Goal: Find specific page/section: Find specific page/section

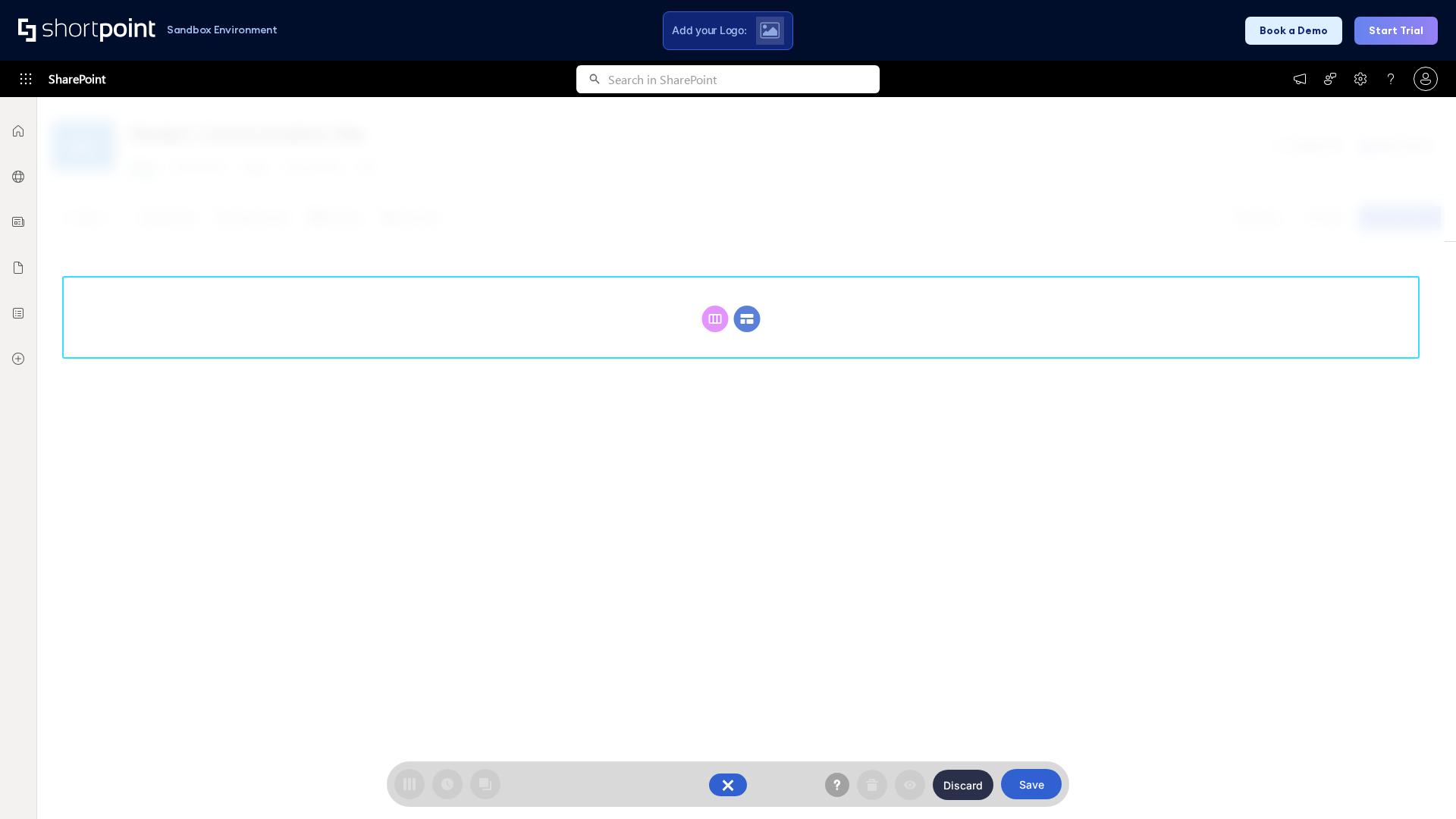
scroll to position [208, 0]
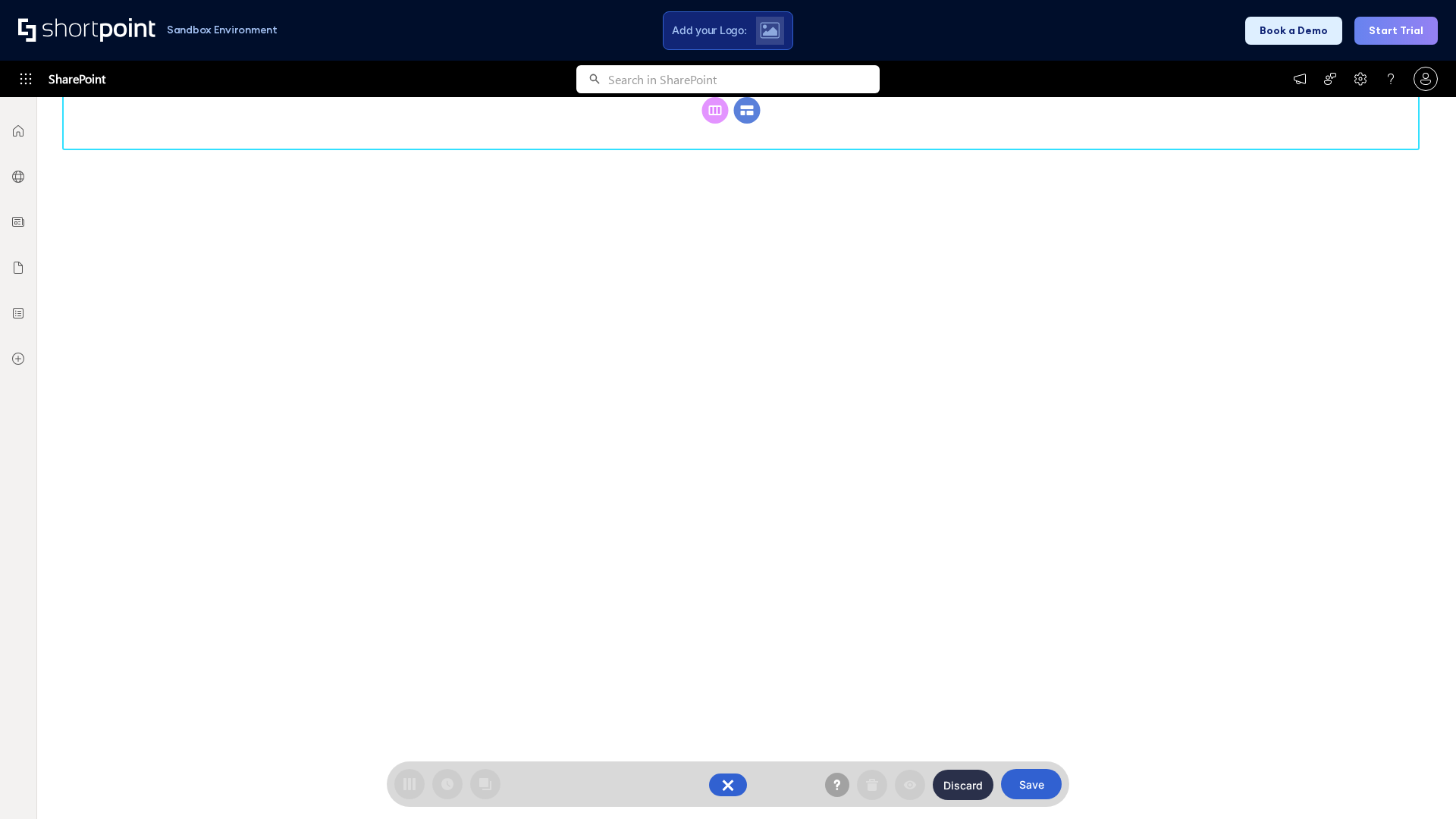
click at [747, 124] on circle at bounding box center [747, 110] width 26 height 26
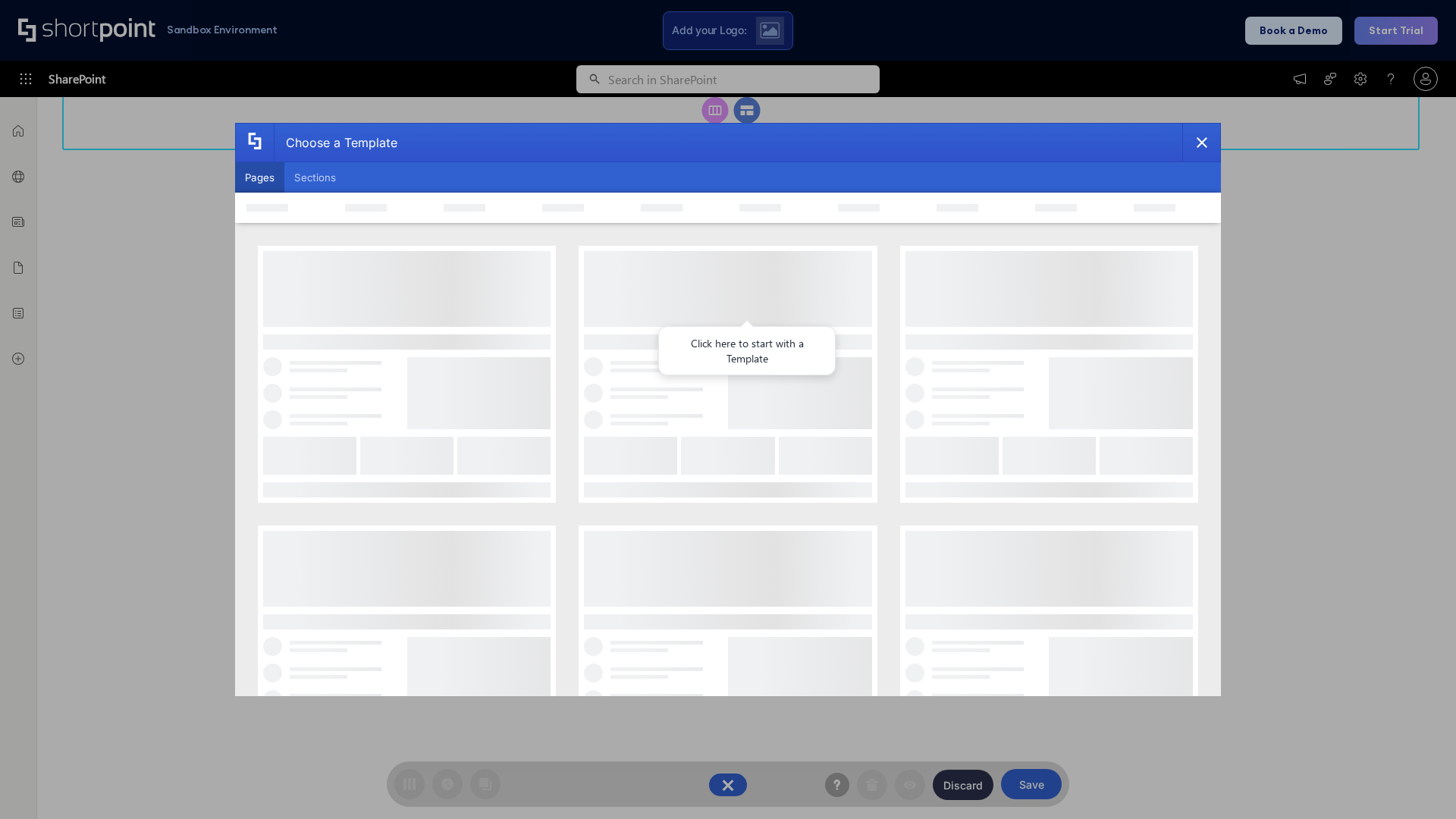
scroll to position [0, 0]
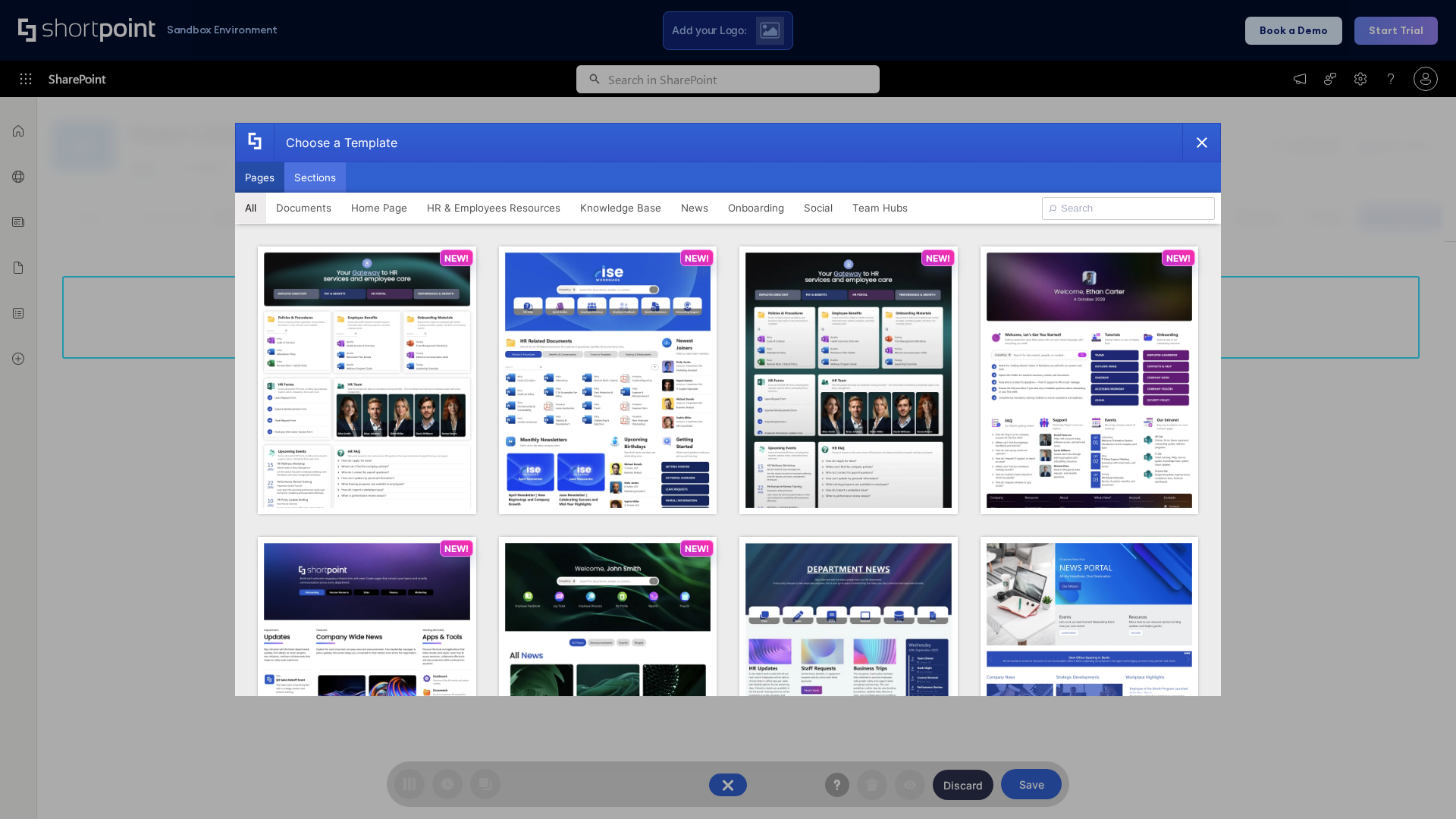
click at [315, 178] on button "Sections" at bounding box center [315, 178] width 61 height 31
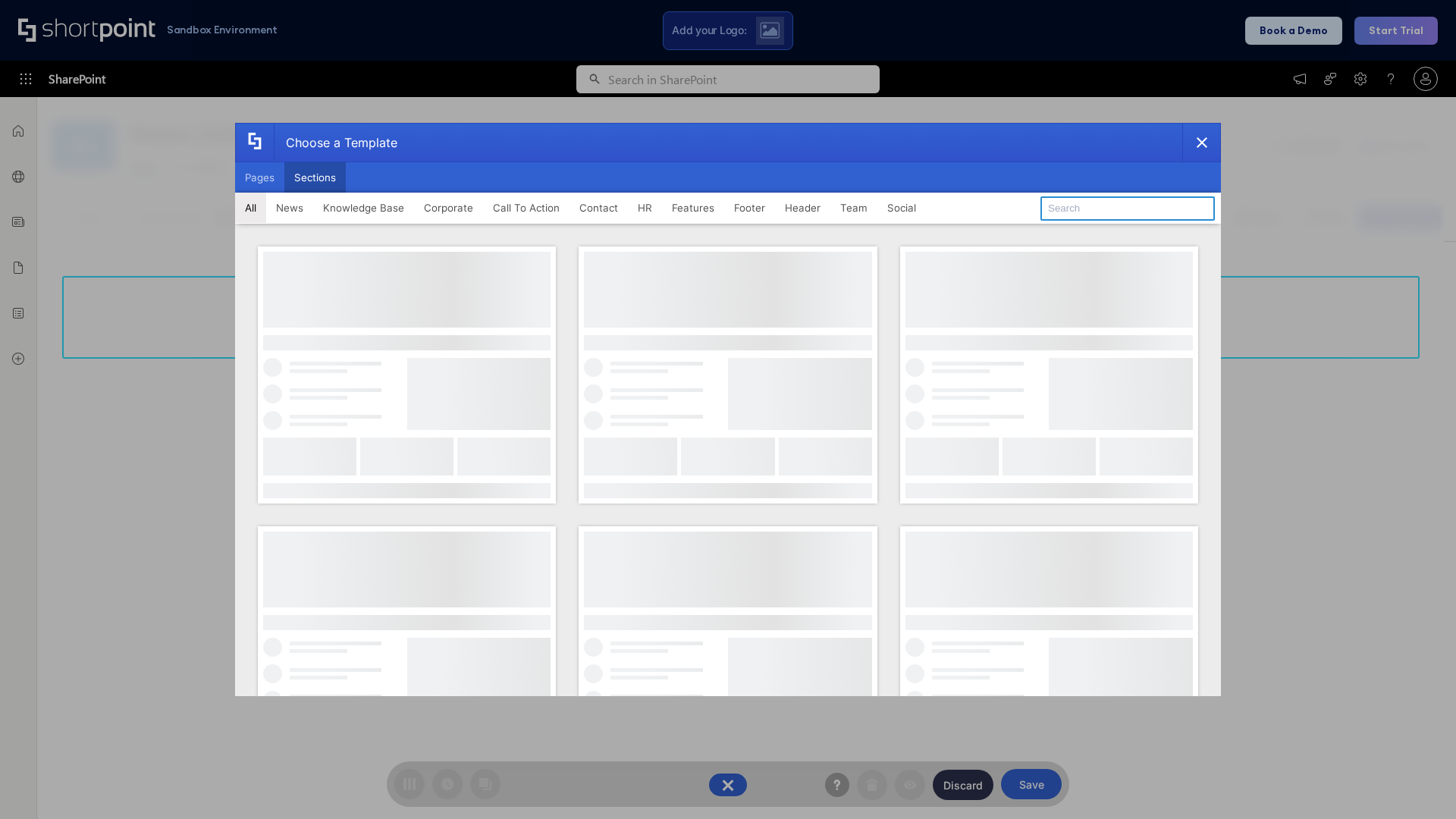
type input "Team News"
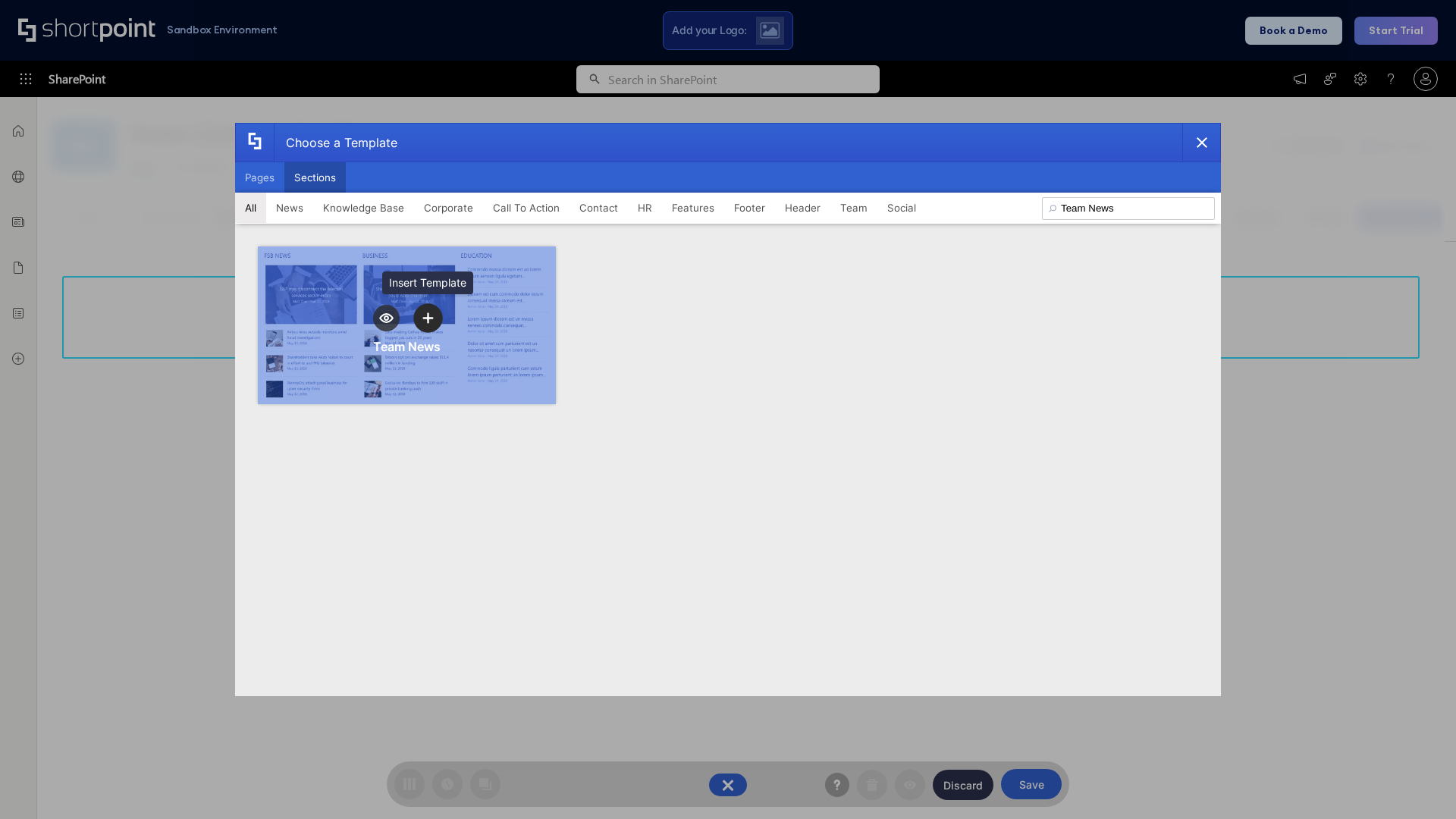
click at [428, 318] on icon "template selector" at bounding box center [428, 318] width 10 height 10
